Goal: Task Accomplishment & Management: Use online tool/utility

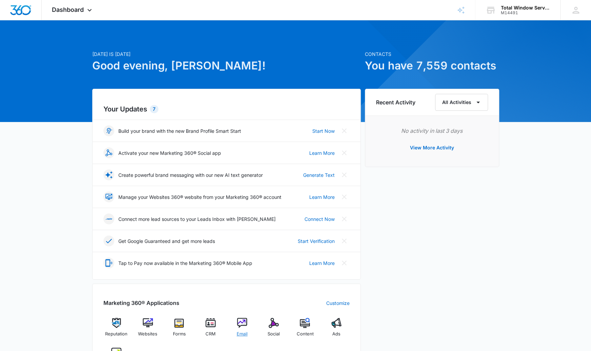
click at [238, 281] on img at bounding box center [242, 323] width 10 height 10
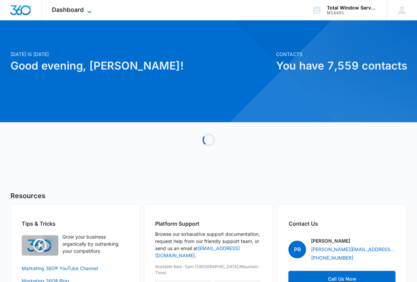
click at [59, 7] on span "Dashboard" at bounding box center [68, 9] width 32 height 7
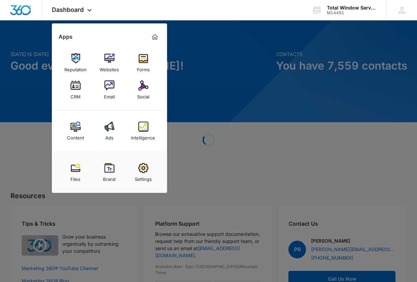
click at [31, 106] on div at bounding box center [208, 141] width 417 height 282
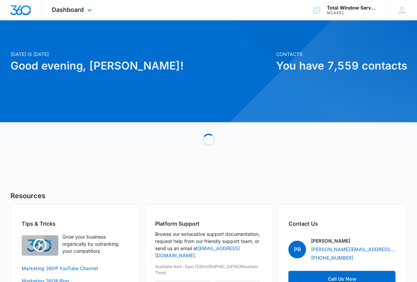
click at [27, 12] on img "Dashboard" at bounding box center [21, 10] width 22 height 10
click at [60, 12] on span "Dashboard" at bounding box center [68, 9] width 32 height 7
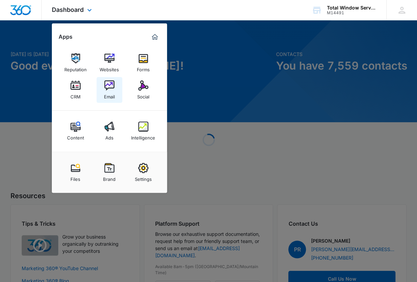
click at [102, 94] on link "Email" at bounding box center [110, 90] width 26 height 26
